Goal: Information Seeking & Learning: Learn about a topic

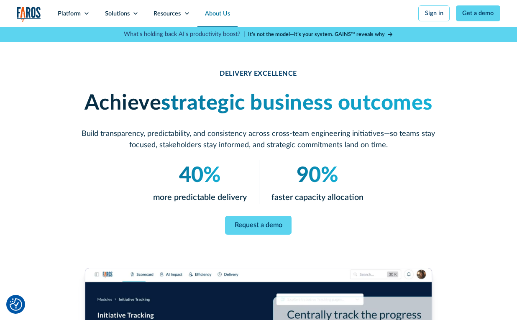
click at [218, 12] on link "About Us" at bounding box center [218, 13] width 40 height 27
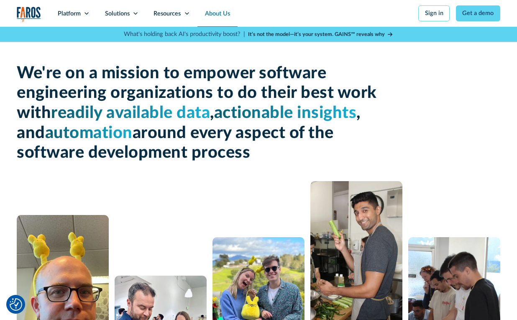
click at [275, 35] on strong "It’s not the model—it’s your system. GAINS™ reveals why" at bounding box center [316, 34] width 137 height 5
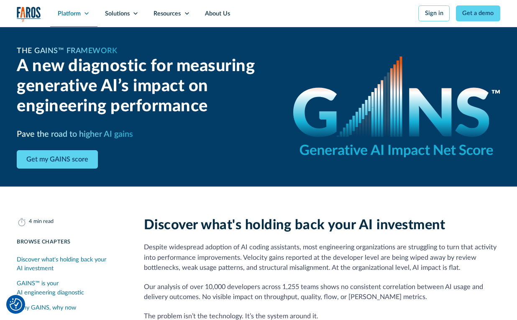
click at [72, 17] on div "Platform" at bounding box center [69, 13] width 23 height 9
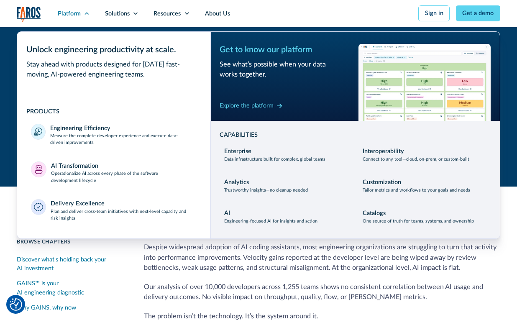
click at [388, 78] on img at bounding box center [425, 82] width 132 height 77
click at [252, 108] on div "Explore the platform" at bounding box center [247, 105] width 54 height 9
